Goal: Task Accomplishment & Management: Use online tool/utility

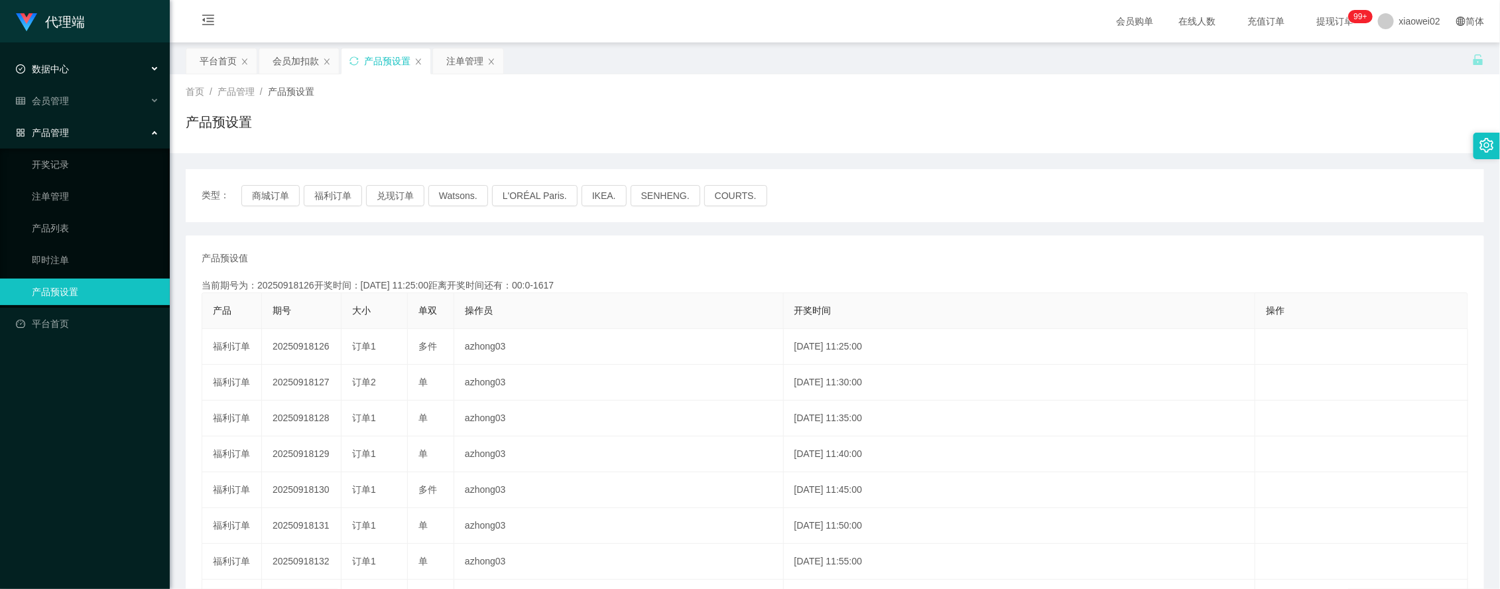
drag, startPoint x: 97, startPoint y: 75, endPoint x: 95, endPoint y: 84, distance: 8.8
click at [97, 78] on div "数据中心" at bounding box center [85, 69] width 170 height 27
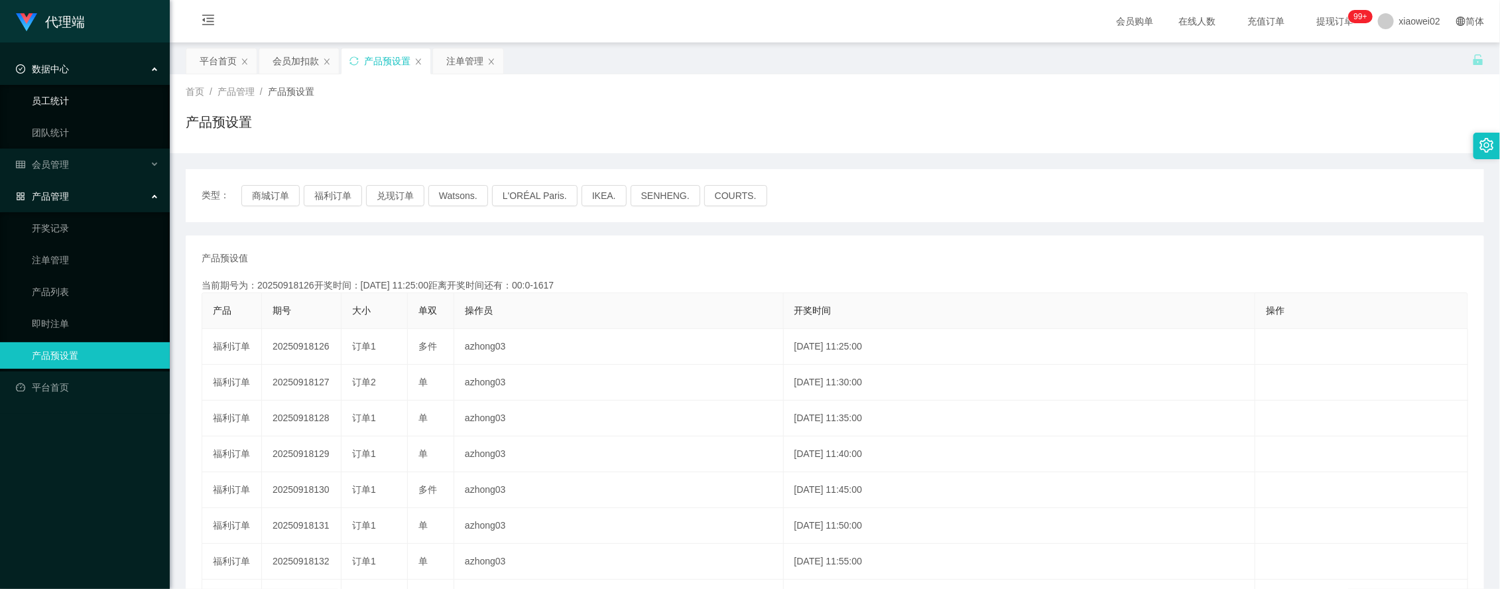
click at [87, 108] on link "员工统计" at bounding box center [95, 101] width 127 height 27
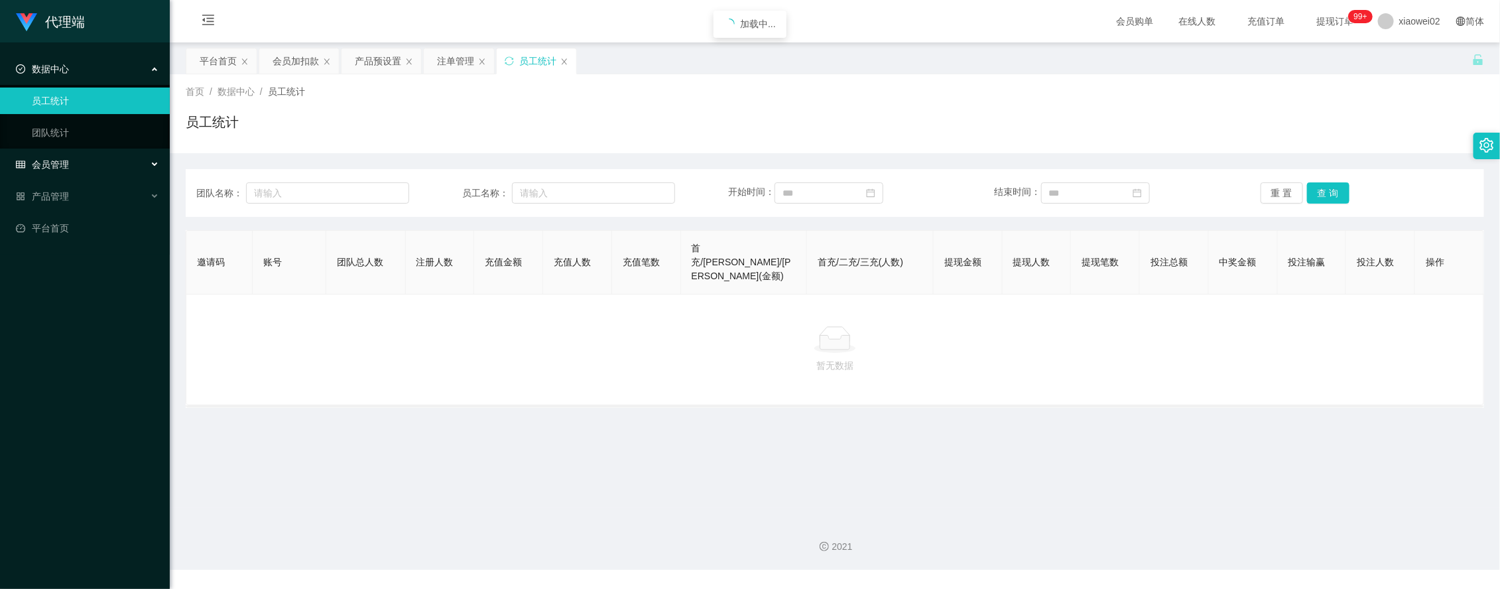
click at [85, 159] on div "会员管理" at bounding box center [85, 164] width 170 height 27
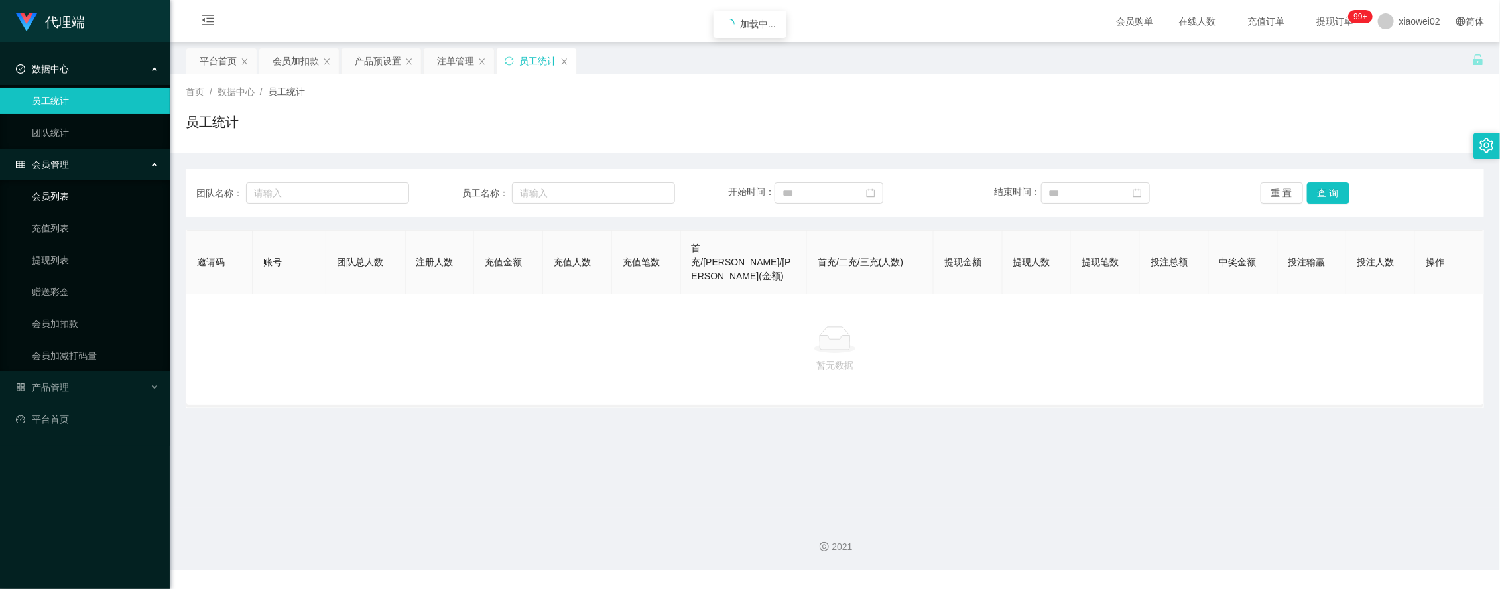
click at [91, 197] on link "会员列表" at bounding box center [95, 196] width 127 height 27
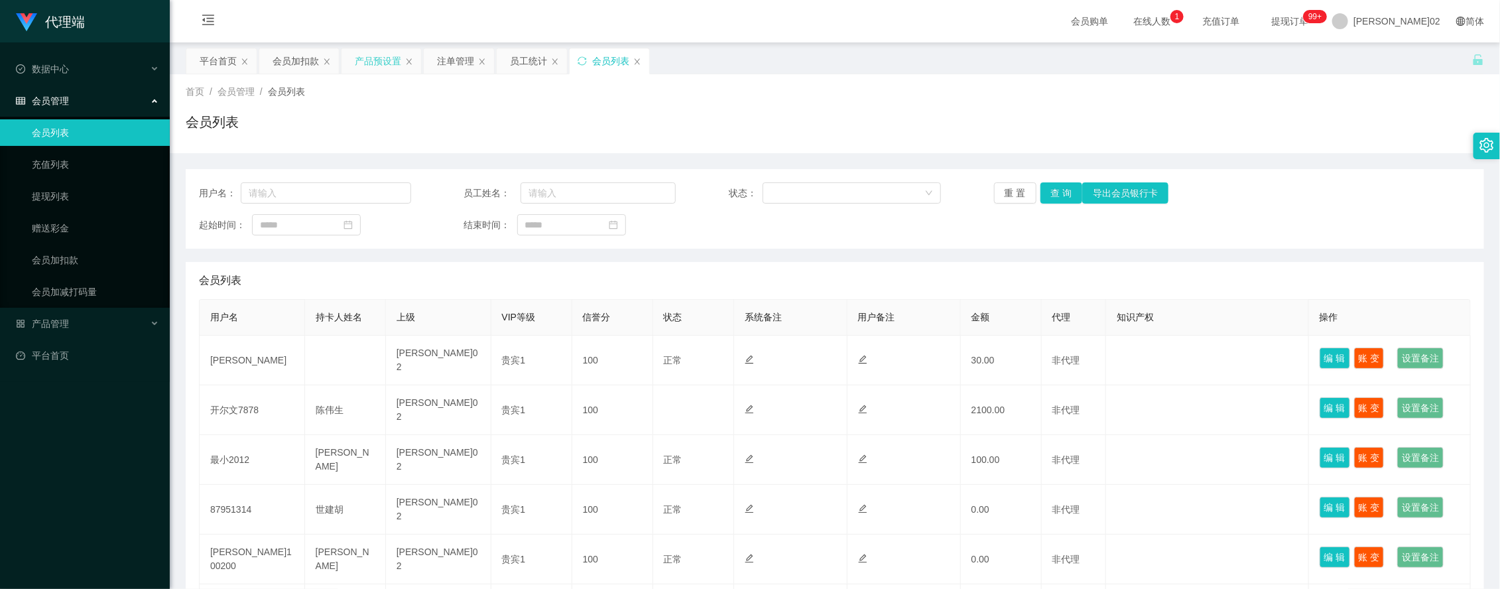
click at [373, 65] on div "产品预设置" at bounding box center [378, 60] width 46 height 25
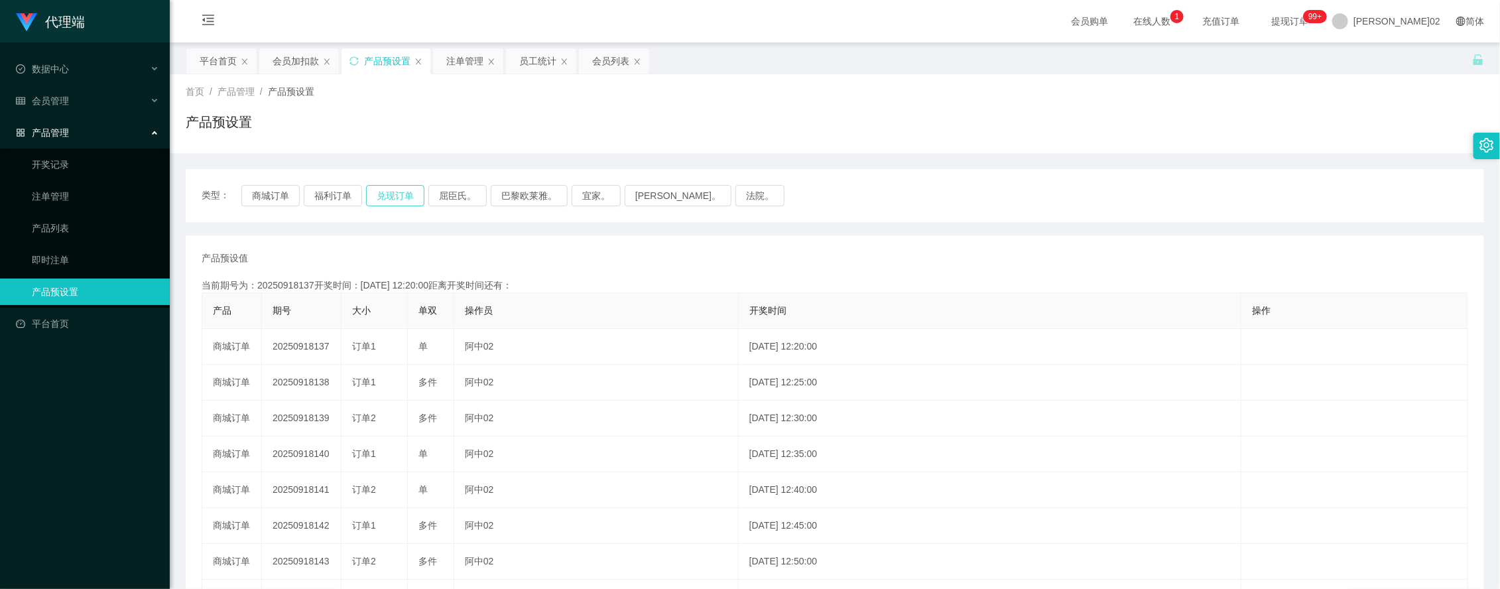
click at [387, 185] on button "兑现订单" at bounding box center [395, 195] width 58 height 21
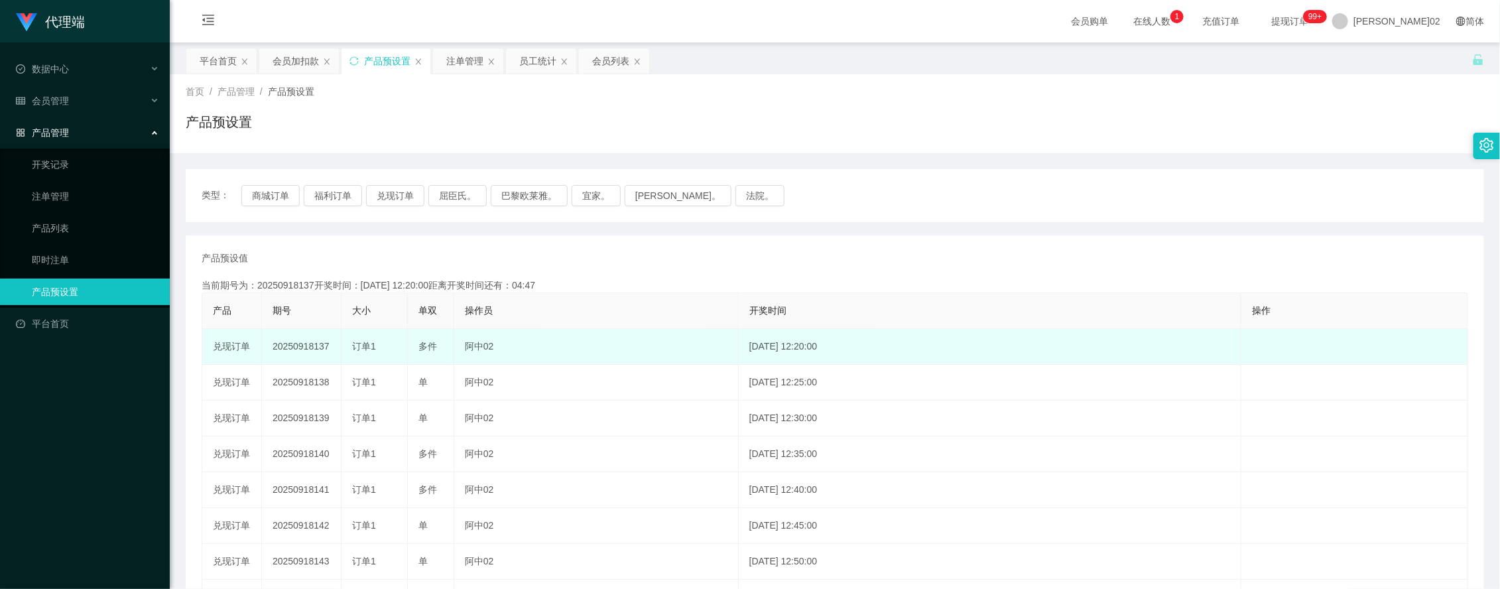
click at [319, 347] on td "20250918137" at bounding box center [302, 347] width 80 height 36
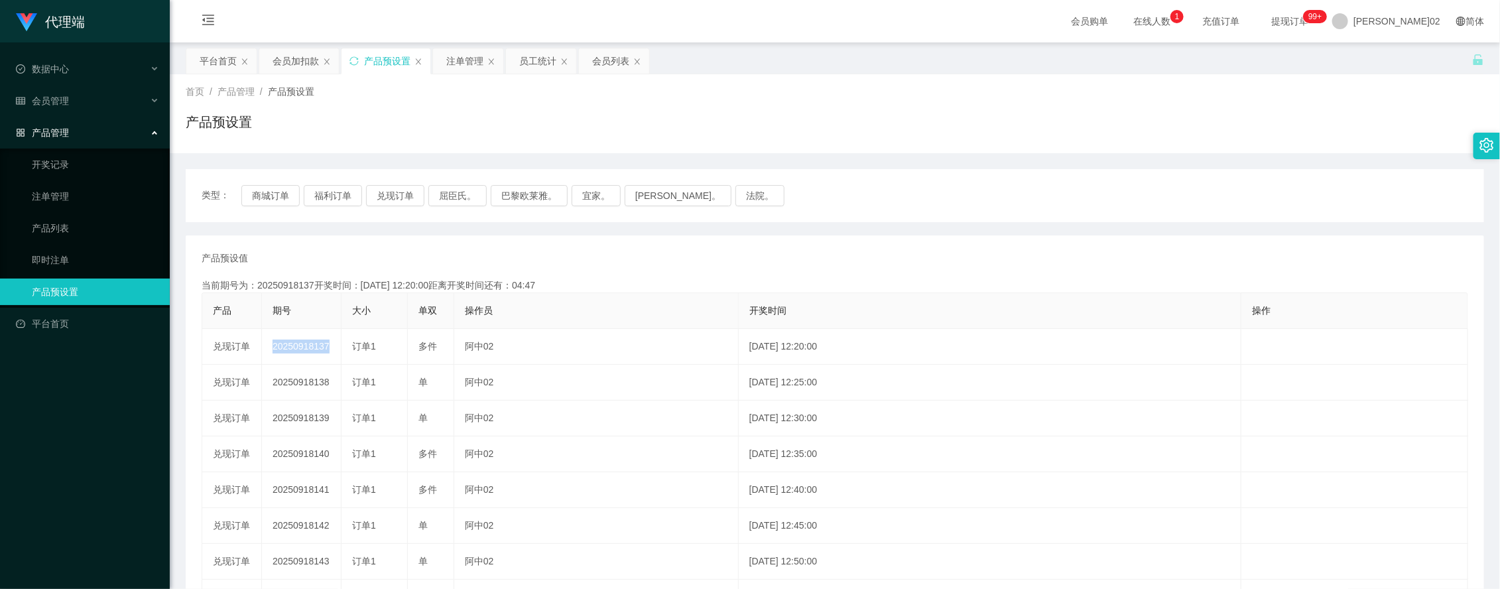
copy td "20250918137"
click at [422, 188] on button "兑现订单" at bounding box center [395, 195] width 58 height 21
click at [416, 188] on button "兑现订单" at bounding box center [395, 195] width 58 height 21
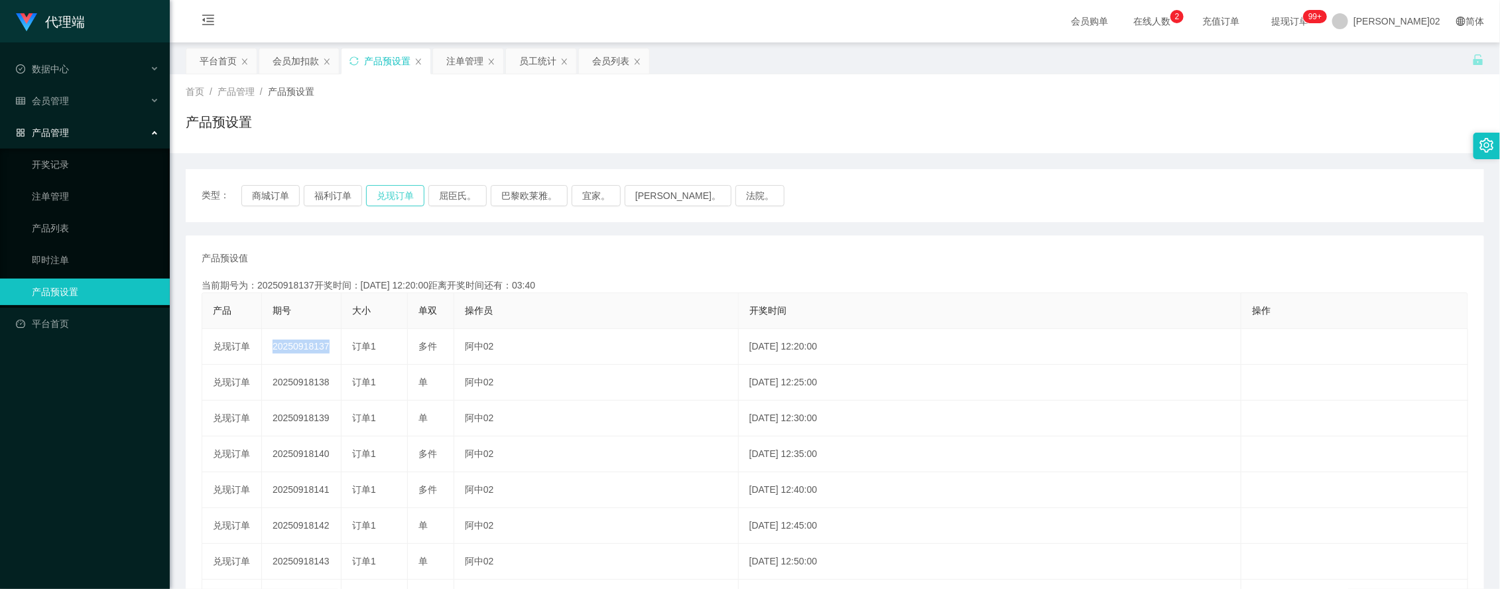
click at [416, 188] on button "兑现订单" at bounding box center [395, 195] width 58 height 21
click at [1082, 137] on div "产品预设置" at bounding box center [835, 127] width 1299 height 31
click at [462, 53] on div "注单管理" at bounding box center [464, 60] width 37 height 25
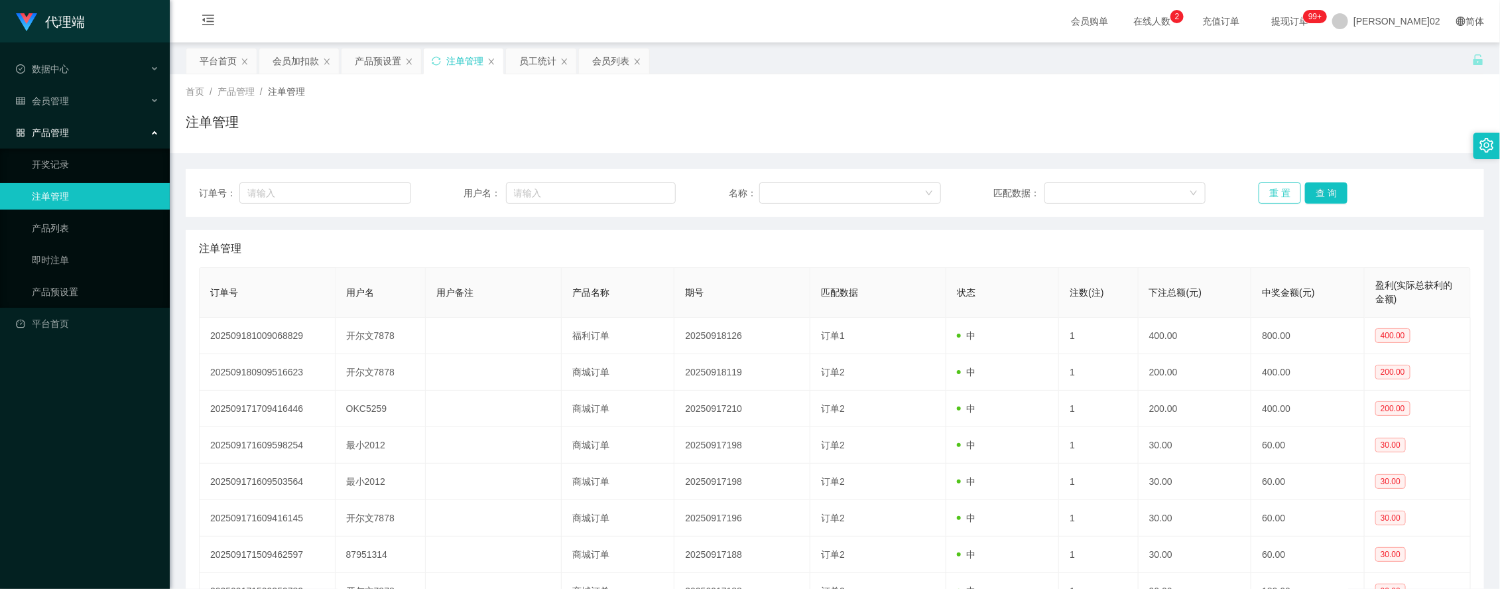
drag, startPoint x: 1238, startPoint y: 193, endPoint x: 1265, endPoint y: 202, distance: 28.7
click at [1252, 199] on div "订单号： 用户名： 名称： 匹配数据： 重 置 查 询" at bounding box center [835, 192] width 1272 height 21
click at [1265, 202] on button "重 置" at bounding box center [1280, 192] width 42 height 21
click at [1266, 198] on button "重 置" at bounding box center [1280, 192] width 42 height 21
click at [1221, 126] on div "注单管理" at bounding box center [835, 127] width 1299 height 31
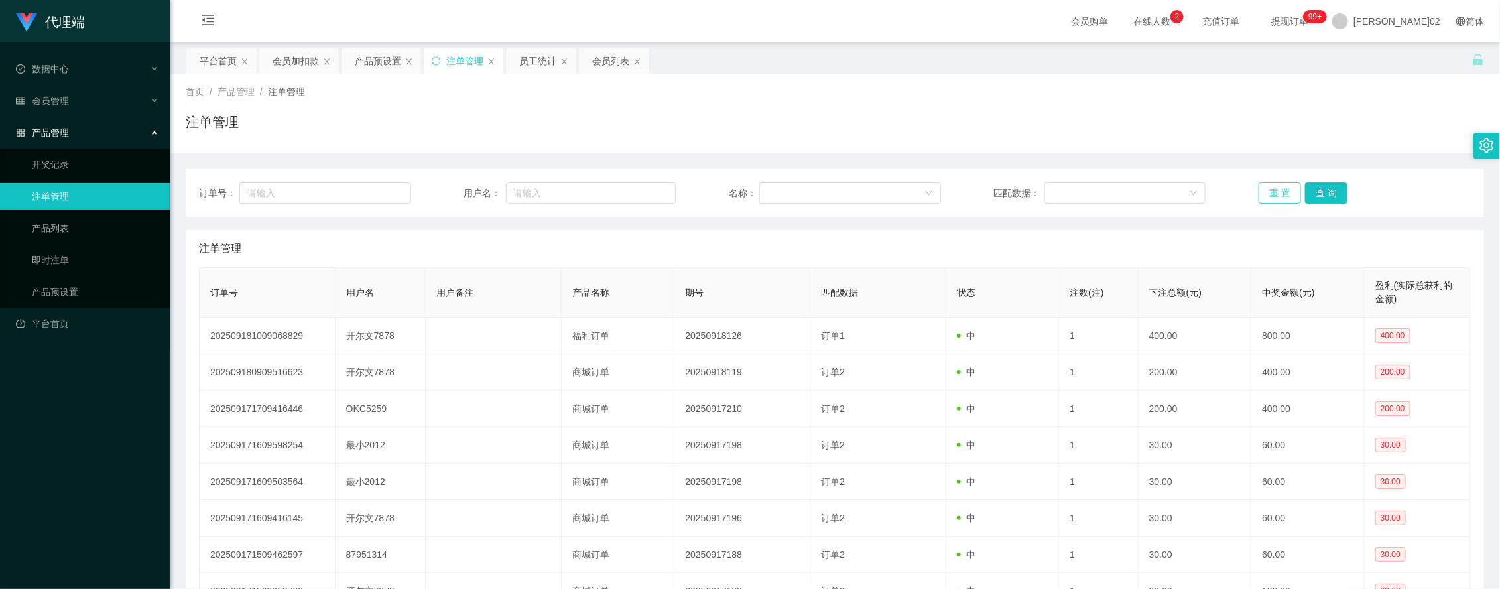
click at [1274, 184] on button "重 置" at bounding box center [1280, 192] width 42 height 21
click at [1271, 198] on button "重 置" at bounding box center [1280, 192] width 42 height 21
drag, startPoint x: 1261, startPoint y: 131, endPoint x: 1323, endPoint y: 44, distance: 107.0
click at [1265, 125] on div "注单管理" at bounding box center [835, 127] width 1299 height 31
click at [1285, 183] on button "重 置" at bounding box center [1280, 192] width 42 height 21
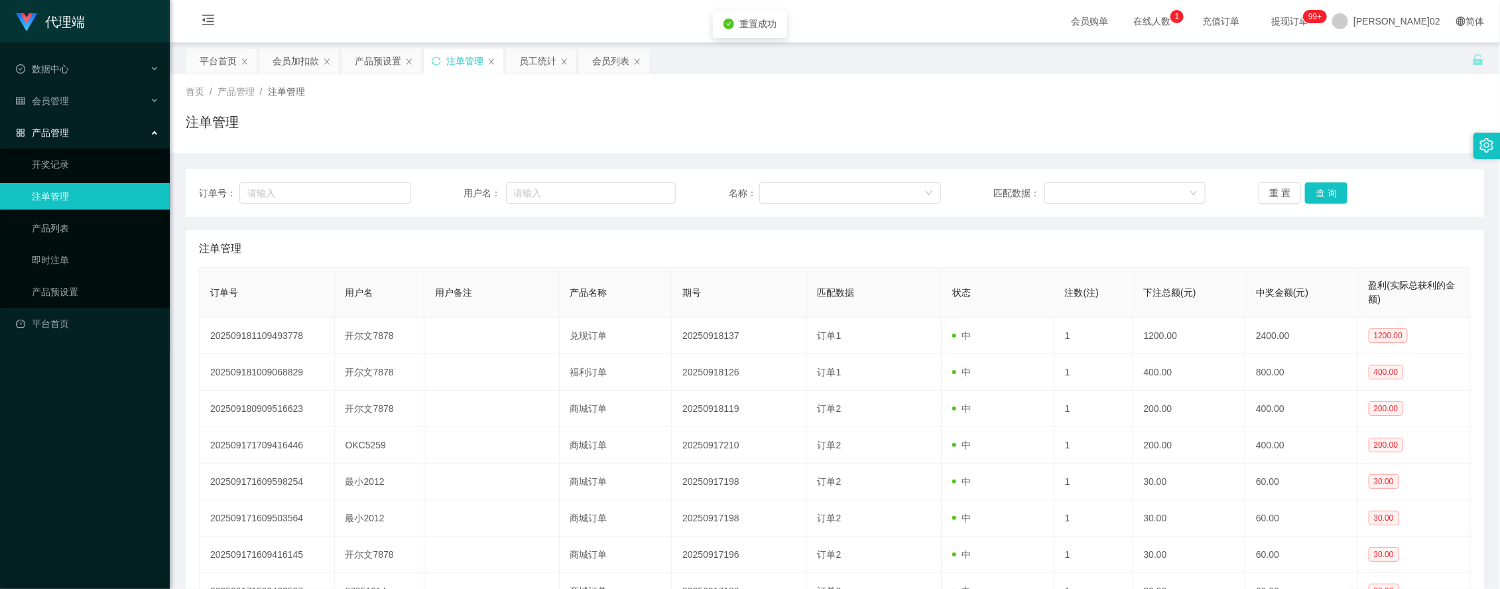
click at [1301, 151] on div "首页 / 产品管理 / 注单管理 / 注单管理" at bounding box center [835, 113] width 1331 height 79
